Goal: Transaction & Acquisition: Obtain resource

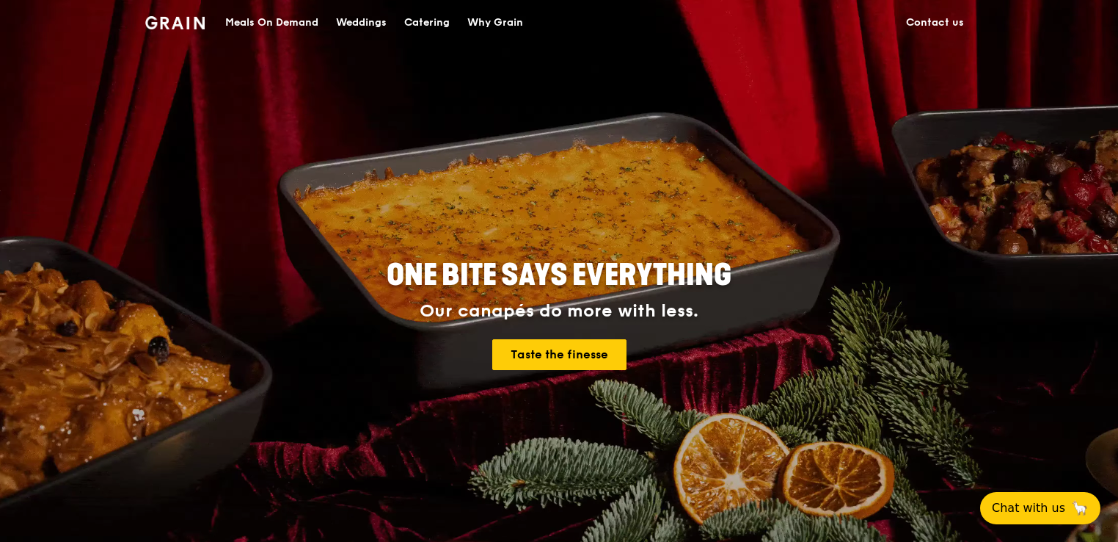
drag, startPoint x: 0, startPoint y: 0, endPoint x: 417, endPoint y: 18, distance: 417.2
click at [417, 18] on div "Catering" at bounding box center [426, 23] width 45 height 44
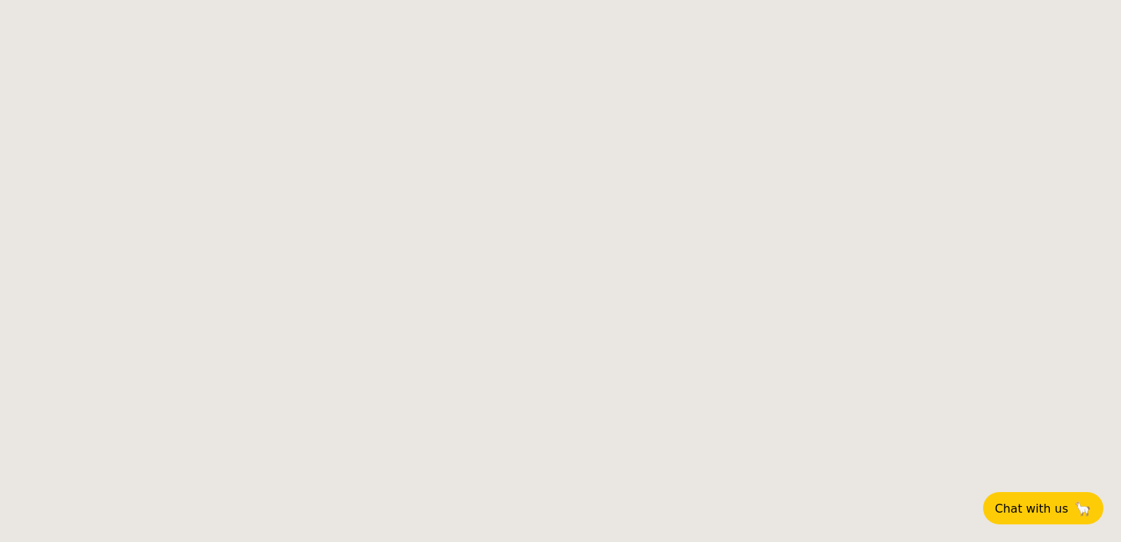
select select
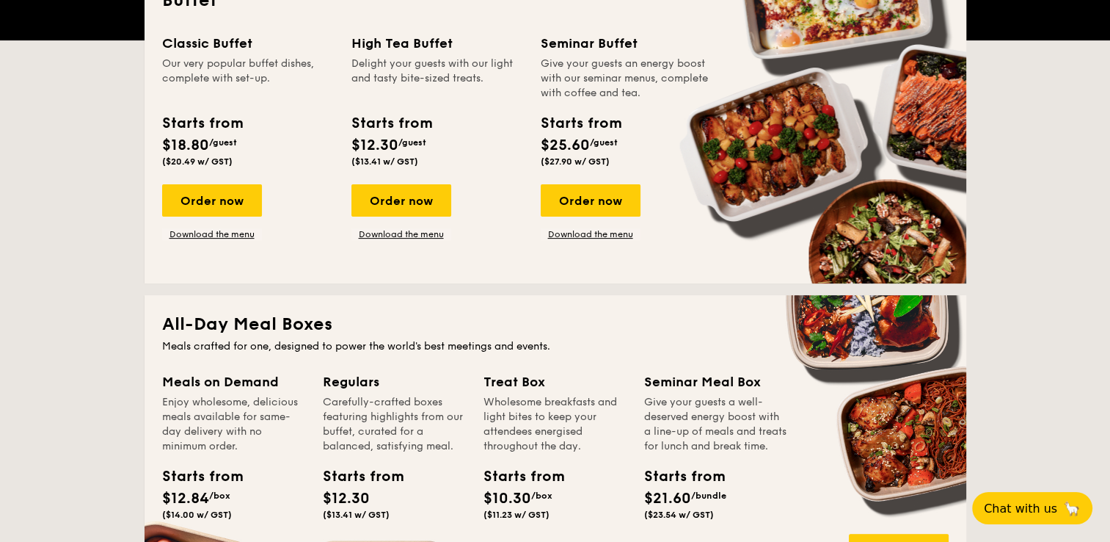
scroll to position [375, 0]
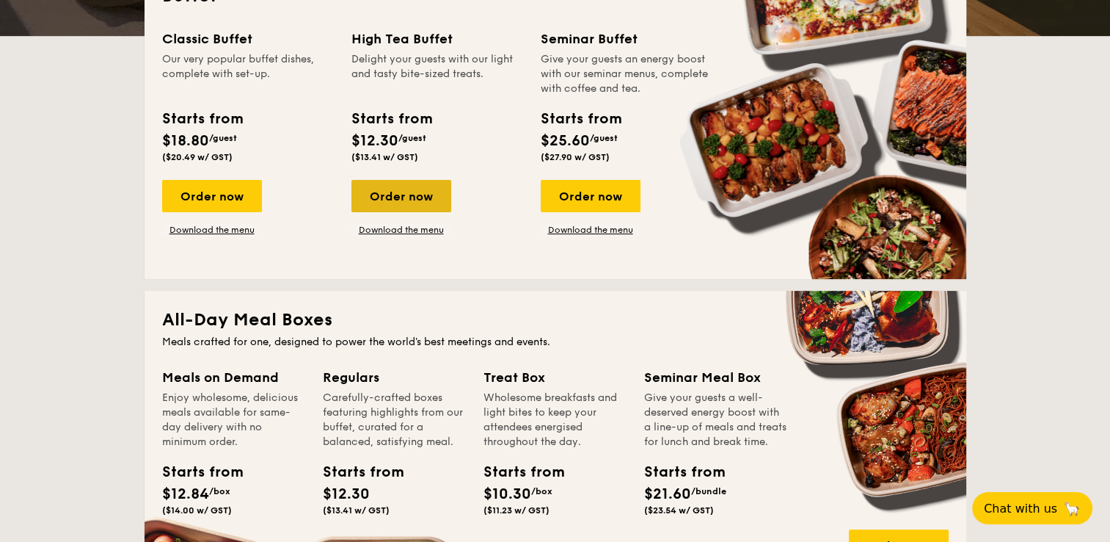
click at [407, 201] on div "Order now" at bounding box center [402, 196] width 100 height 32
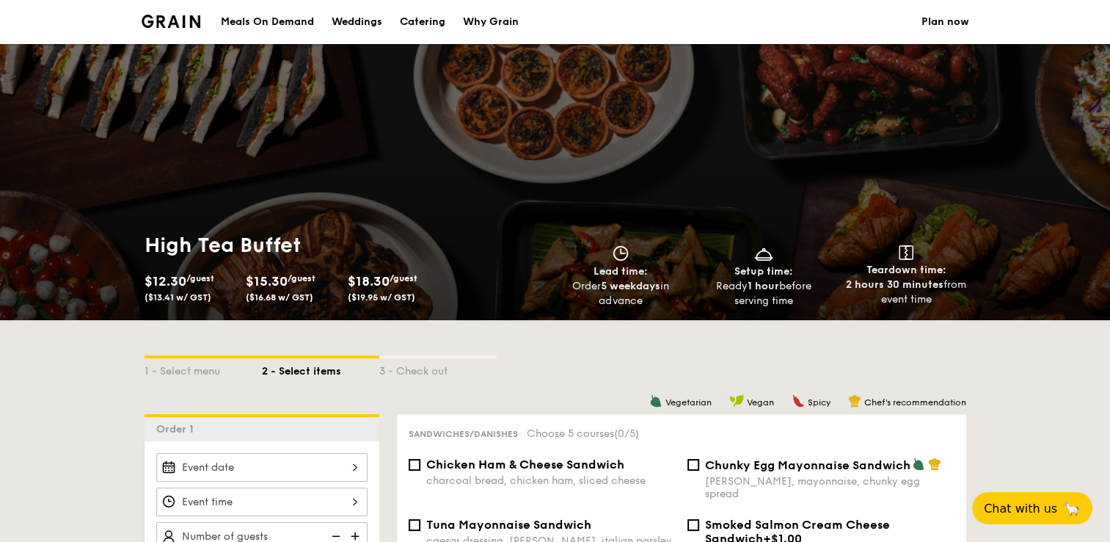
select select
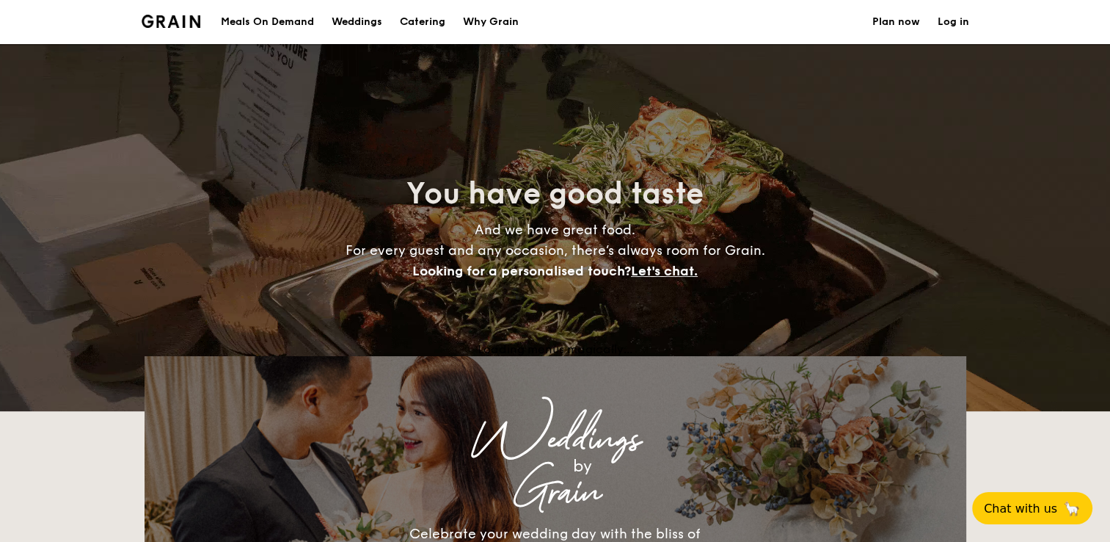
click at [414, 22] on h1 "Catering" at bounding box center [422, 22] width 45 height 44
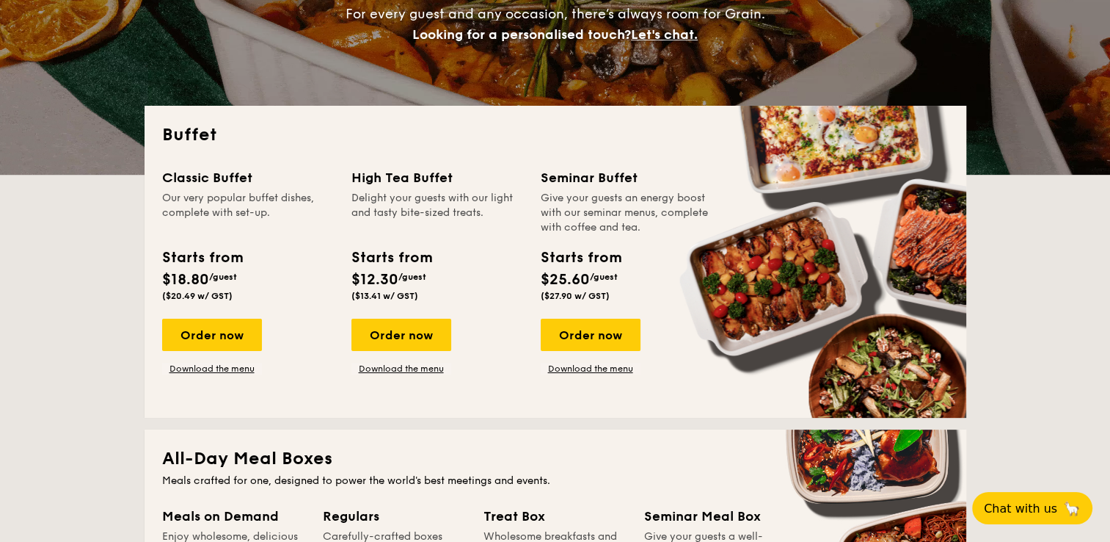
scroll to position [251, 0]
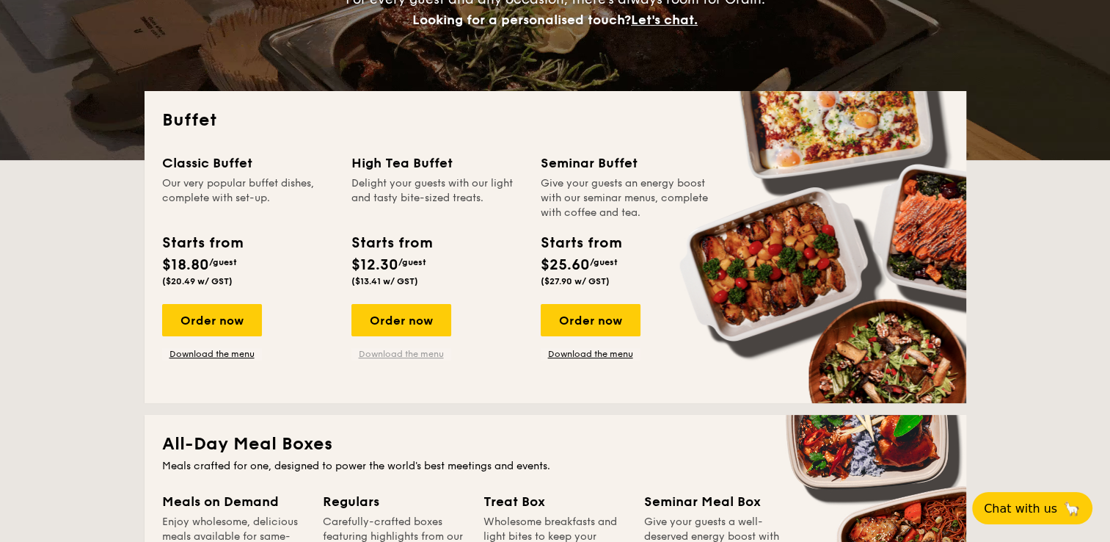
click at [396, 354] on link "Download the menu" at bounding box center [402, 354] width 100 height 12
